Goal: Task Accomplishment & Management: Use online tool/utility

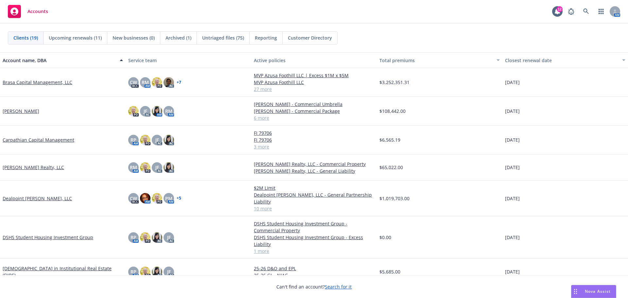
click at [587, 8] on link at bounding box center [585, 11] width 13 height 13
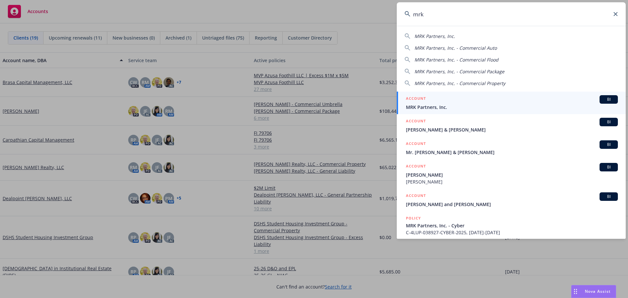
type input "mrk"
click at [449, 100] on div "ACCOUNT BI" at bounding box center [512, 99] width 212 height 9
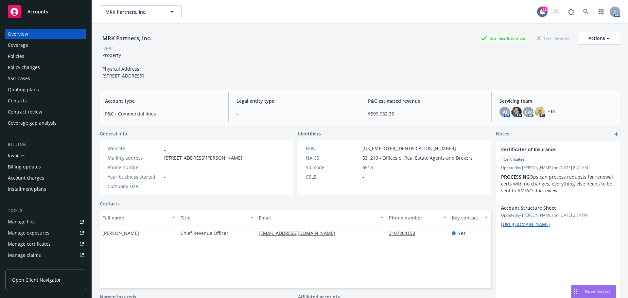
click at [49, 58] on div "Policies" at bounding box center [46, 56] width 76 height 10
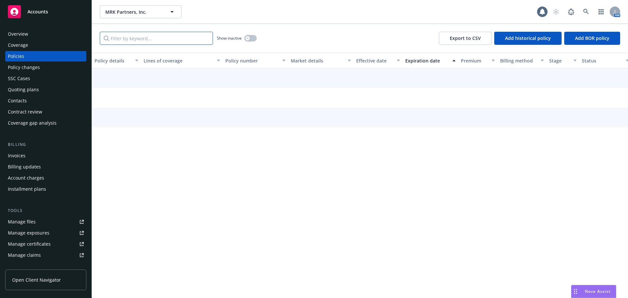
click at [161, 43] on input "Filter by keyword..." at bounding box center [156, 38] width 113 height 13
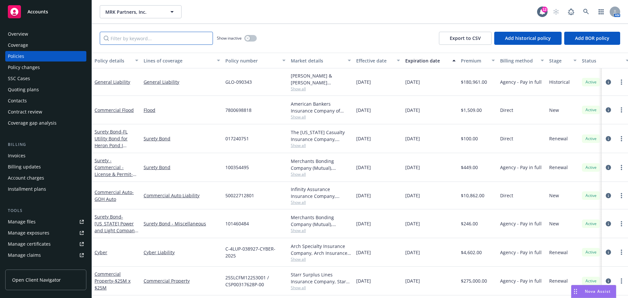
click at [152, 42] on input "Filter by keyword..." at bounding box center [156, 38] width 113 height 13
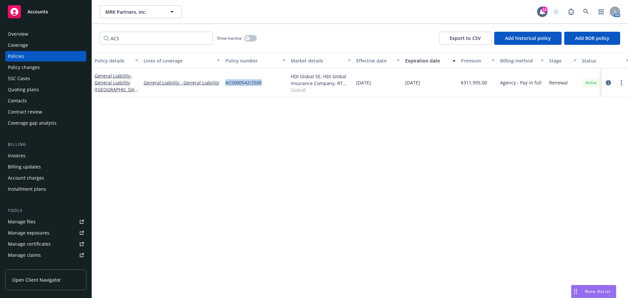
drag, startPoint x: 265, startPoint y: 81, endPoint x: 224, endPoint y: 82, distance: 41.2
click at [224, 82] on div "ACS000542/2500" at bounding box center [255, 82] width 65 height 29
copy span "ACS000542/2500"
click at [134, 38] on input "ACS" at bounding box center [156, 38] width 113 height 13
paste input "000542/2500"
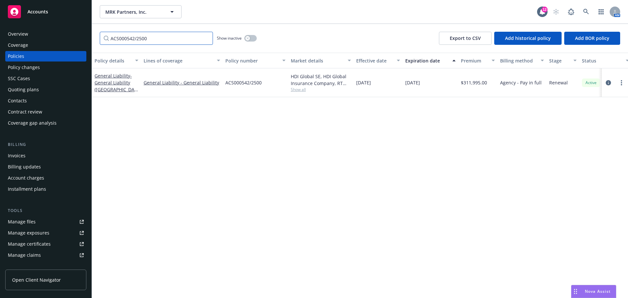
click at [175, 37] on input "ACS000542/2500" at bounding box center [156, 38] width 113 height 13
drag, startPoint x: 261, startPoint y: 82, endPoint x: 226, endPoint y: 85, distance: 34.8
click at [226, 85] on div "D39198976 002" at bounding box center [255, 82] width 65 height 29
copy span "D39198976 002"
click at [160, 36] on input "D391989" at bounding box center [156, 38] width 113 height 13
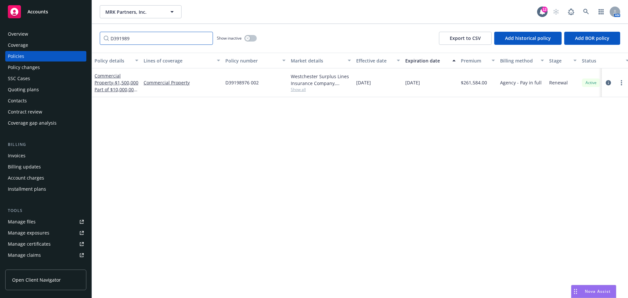
paste input "76 002"
click at [160, 39] on input "D39198976 002" at bounding box center [156, 38] width 113 height 13
drag, startPoint x: 251, startPoint y: 82, endPoint x: 224, endPoint y: 81, distance: 27.5
click at [224, 81] on div "SP1EII-000076-02" at bounding box center [255, 82] width 65 height 28
copy span "SP1EII-000076-02"
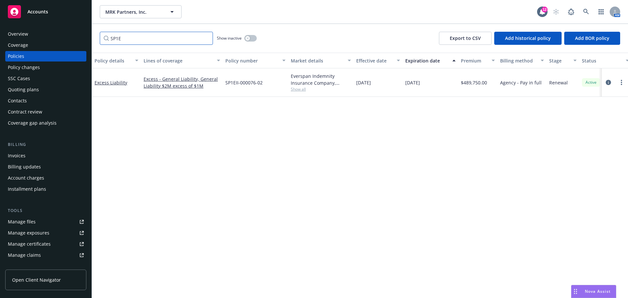
click at [166, 42] on input "SP1E" at bounding box center [156, 38] width 113 height 13
paste input "II-000076-02"
click at [152, 38] on input "SP1EII-000076-02" at bounding box center [156, 38] width 113 height 13
paste input "US00129722SP25A"
click at [164, 39] on input "US00129722SP25A" at bounding box center [156, 38] width 113 height 13
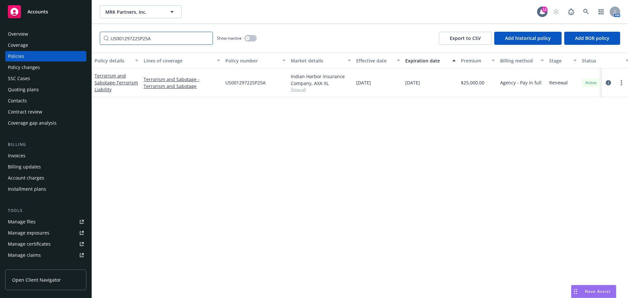
paste input "JT125XANN0307903"
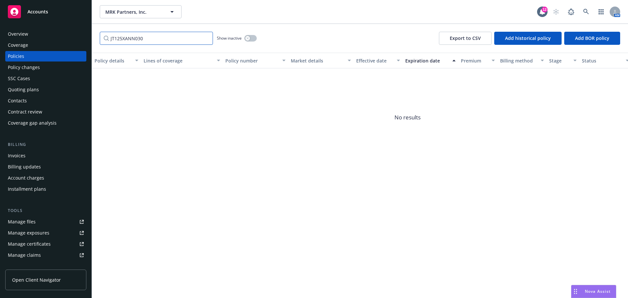
click at [117, 40] on input "JT125XANN030" at bounding box center [156, 38] width 113 height 13
drag, startPoint x: 137, startPoint y: 39, endPoint x: 149, endPoint y: 38, distance: 12.1
click at [138, 39] on input "JTI25XANN030" at bounding box center [156, 38] width 113 height 13
drag, startPoint x: 155, startPoint y: 38, endPoint x: 100, endPoint y: 41, distance: 55.7
click at [100, 41] on input "JTI25XANN030" at bounding box center [156, 38] width 113 height 13
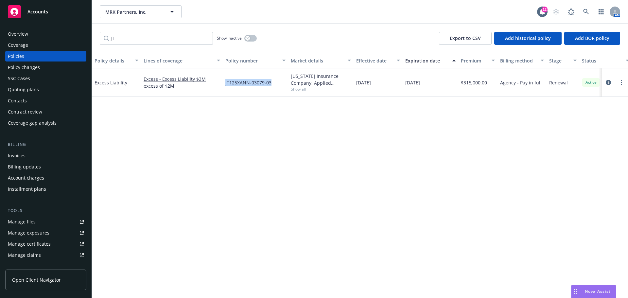
drag, startPoint x: 269, startPoint y: 83, endPoint x: 224, endPoint y: 85, distance: 45.5
click at [224, 85] on div "JT125XANN-03079-03" at bounding box center [255, 82] width 65 height 28
copy span "JT125XANN-03079-03"
click at [175, 42] on input "JT" at bounding box center [156, 38] width 113 height 13
paste input "125XANN-03079-03"
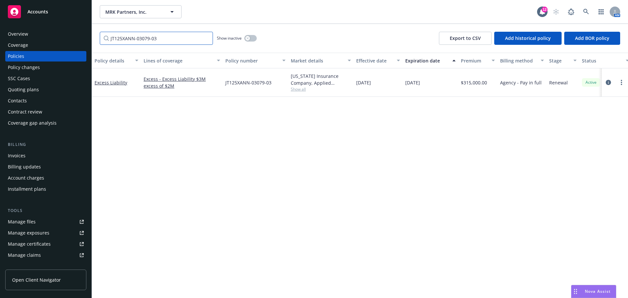
type input "JT125XANN-03079-03"
drag, startPoint x: 265, startPoint y: 148, endPoint x: 251, endPoint y: 102, distance: 47.8
click at [265, 148] on div "Policy details Lines of coverage Policy number Market details Effective date Ex…" at bounding box center [360, 175] width 536 height 245
click at [207, 40] on input "JT125XANN-03079-03" at bounding box center [156, 38] width 113 height 13
click at [205, 39] on input "JT125XANN-03079-03" at bounding box center [156, 38] width 113 height 13
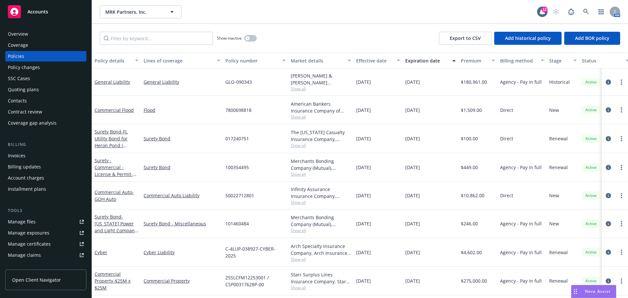
click at [587, 291] on span "Nova Assist" at bounding box center [598, 291] width 26 height 6
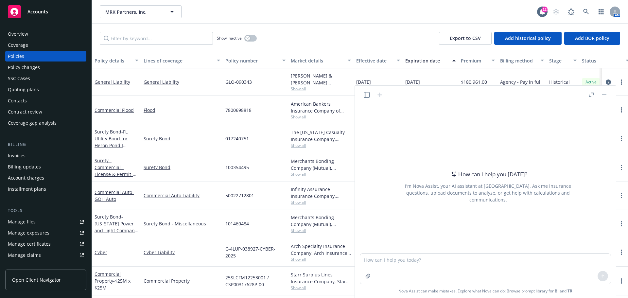
click at [468, 148] on div "How can I help you [DATE]? I'm Nova Assist, your AI assistant at Newfront. Ask …" at bounding box center [488, 186] width 251 height 102
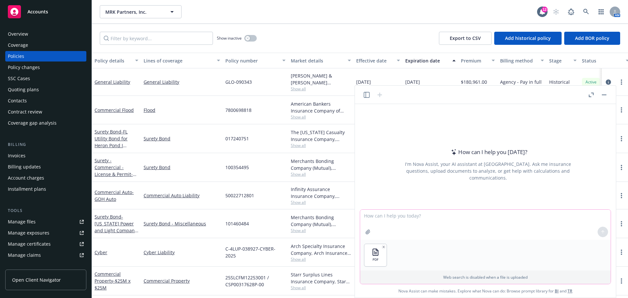
click at [405, 218] on textarea at bounding box center [485, 225] width 251 height 30
type textarea "Please create an excel worksheet summarizing insurance requirements"
click at [605, 233] on icon at bounding box center [602, 232] width 5 height 5
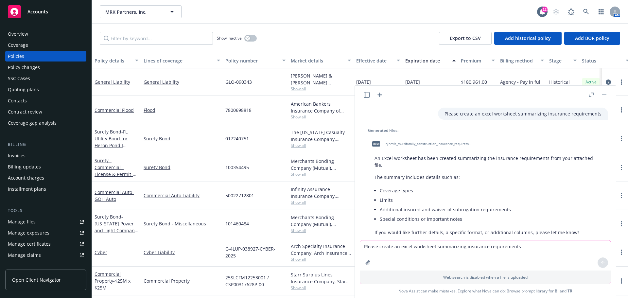
scroll to position [30, 0]
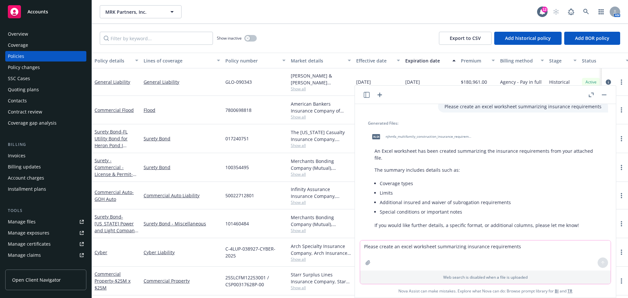
click at [444, 96] on header at bounding box center [485, 95] width 261 height 18
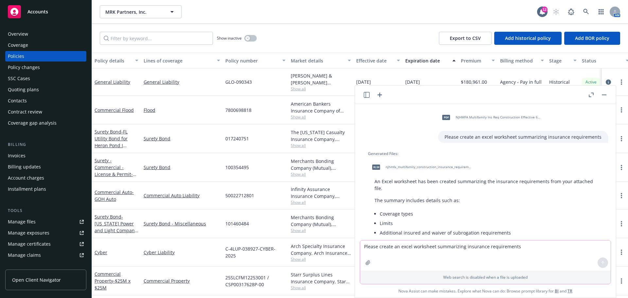
click at [377, 170] on div "xlsx" at bounding box center [376, 167] width 14 height 14
